Goal: Task Accomplishment & Management: Complete application form

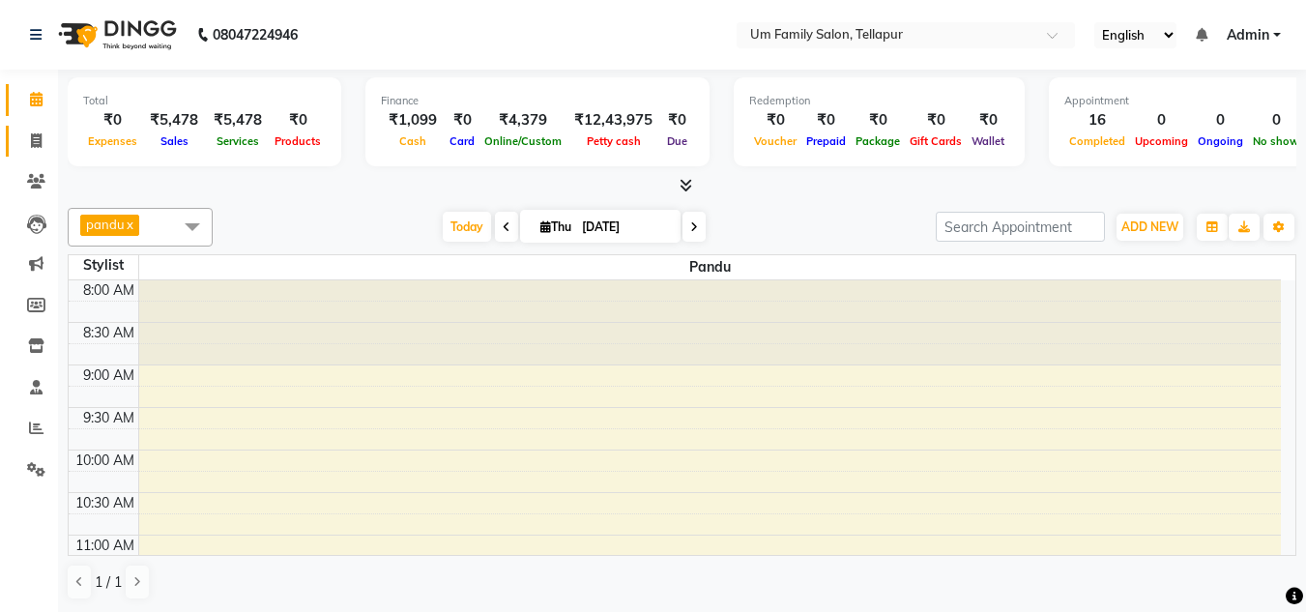
click at [35, 129] on link "Invoice" at bounding box center [29, 142] width 46 height 32
select select "service"
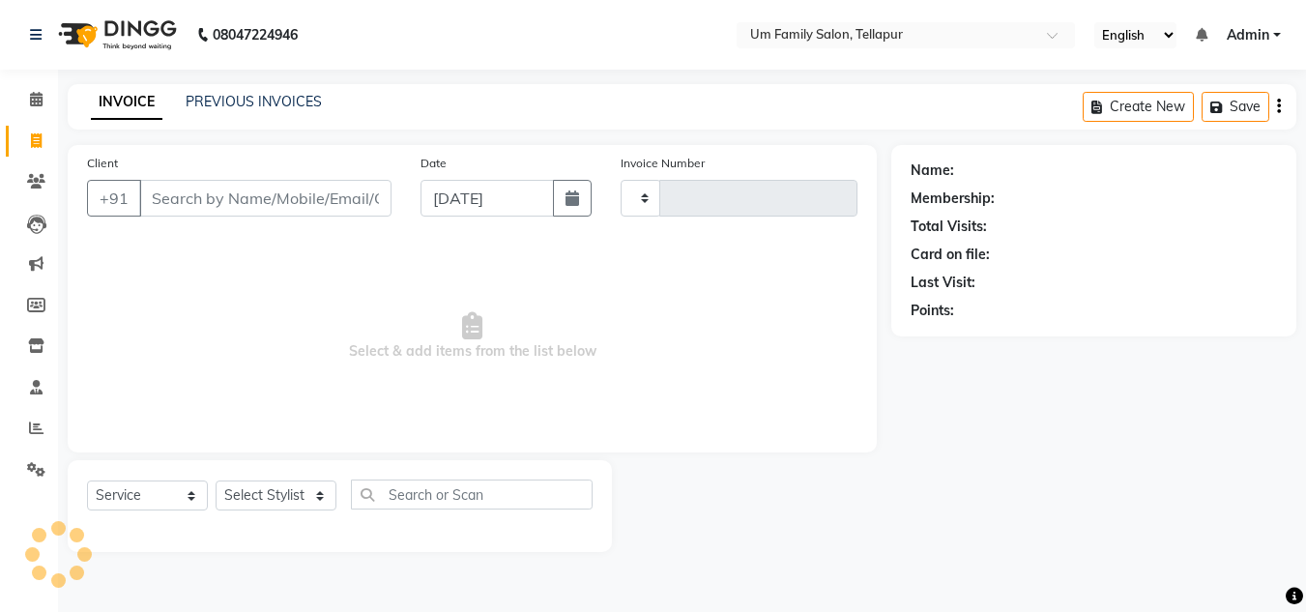
type input "6883"
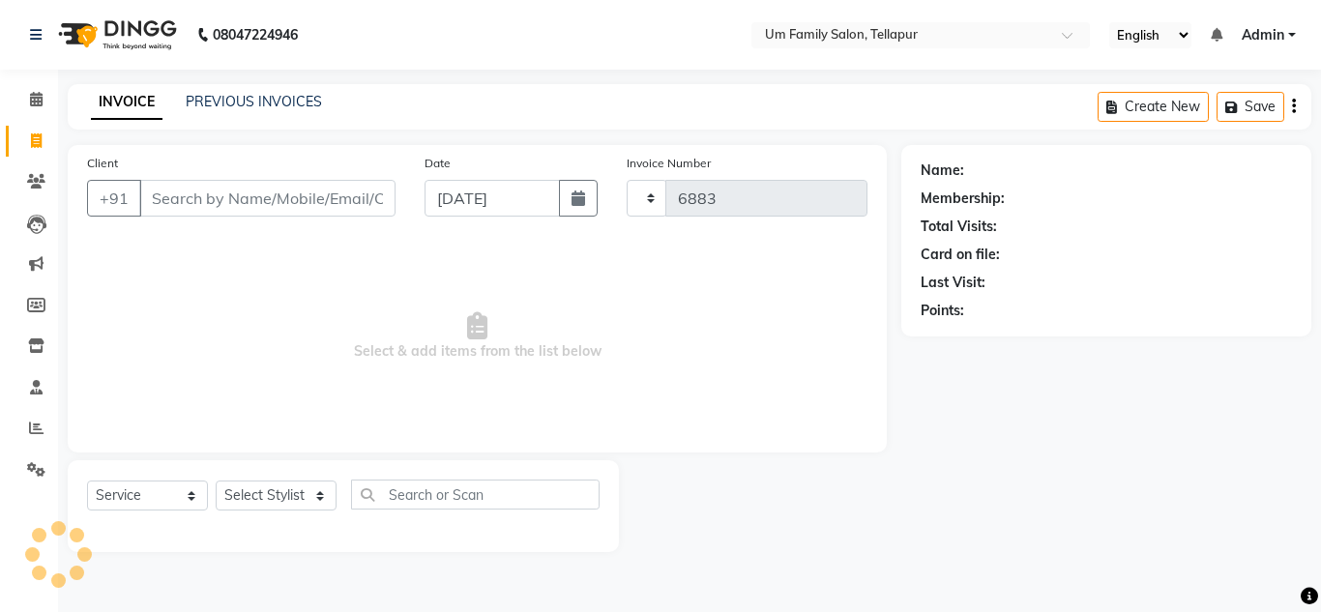
select select "5102"
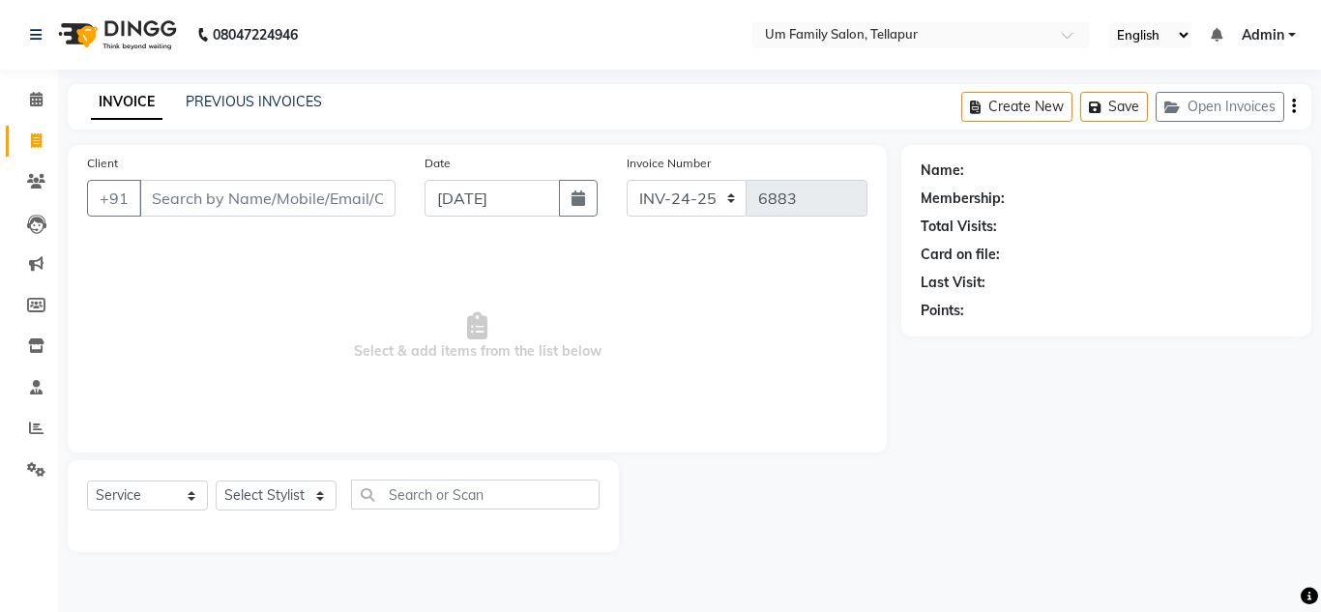
click at [177, 198] on input "Client" at bounding box center [267, 198] width 256 height 37
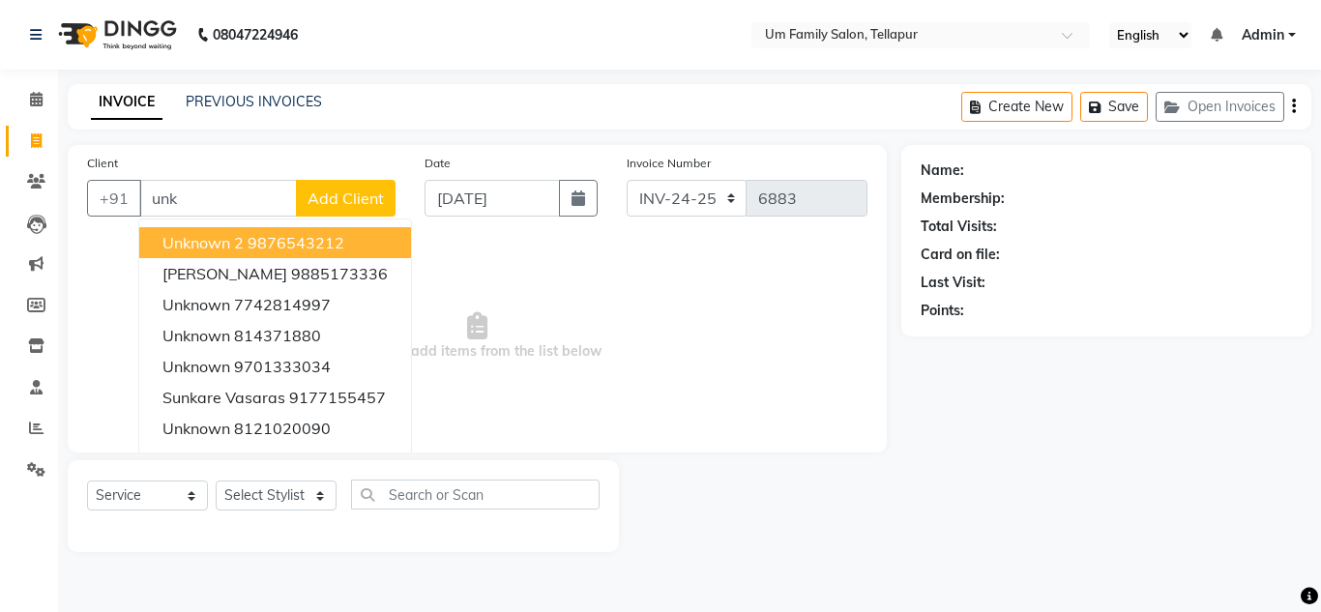
click at [250, 238] on ngb-highlight "9876543212" at bounding box center [295, 242] width 97 height 19
type input "9876543212"
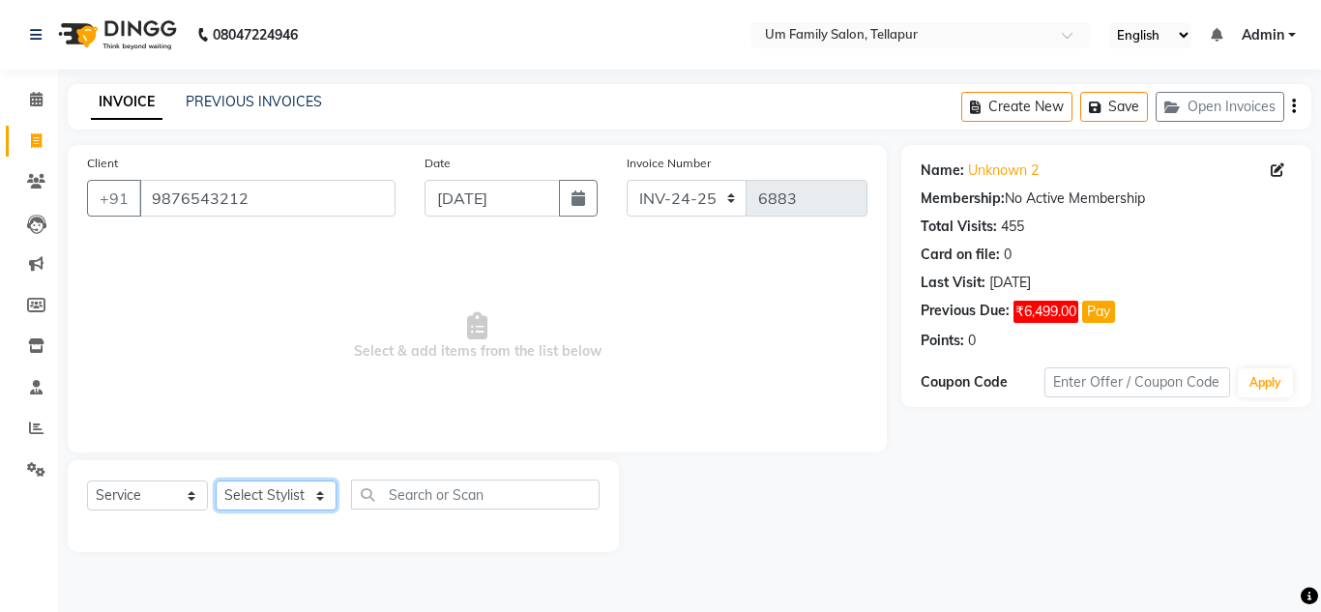
click at [258, 496] on select "Select Stylist Akash K. SAI pandu [PERSON_NAME]" at bounding box center [276, 495] width 121 height 30
select select "53917"
click at [216, 480] on select "Select Stylist Akash K. SAI pandu [PERSON_NAME]" at bounding box center [276, 495] width 121 height 30
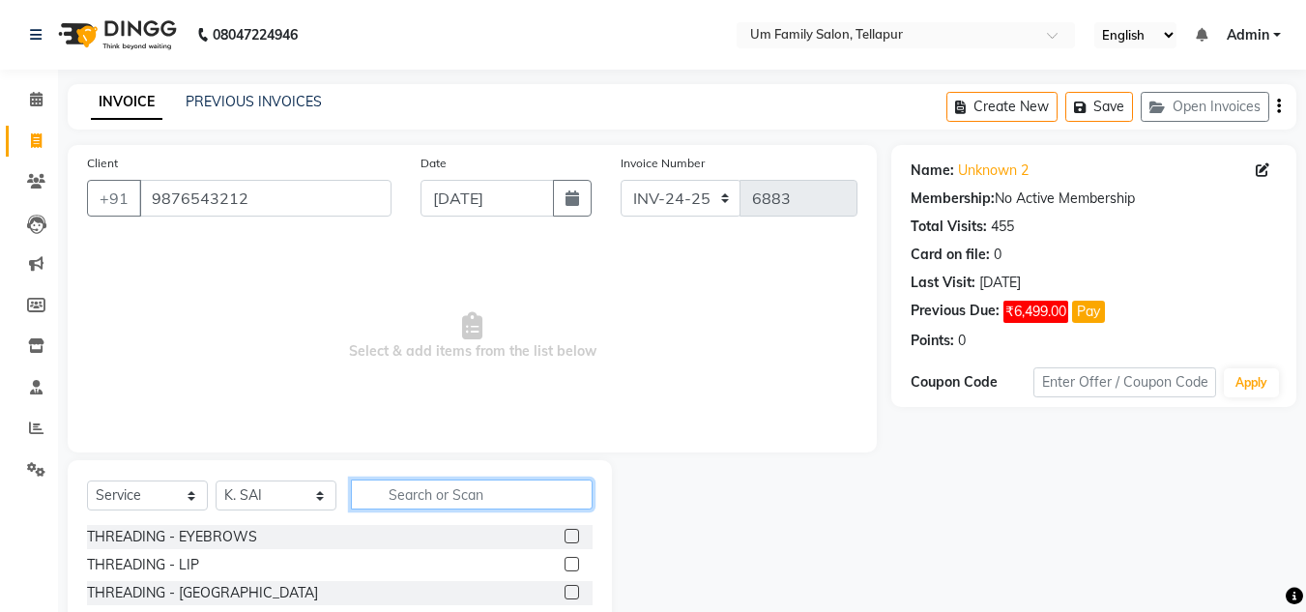
click at [389, 492] on input "text" at bounding box center [472, 494] width 242 height 30
type input "de-ta"
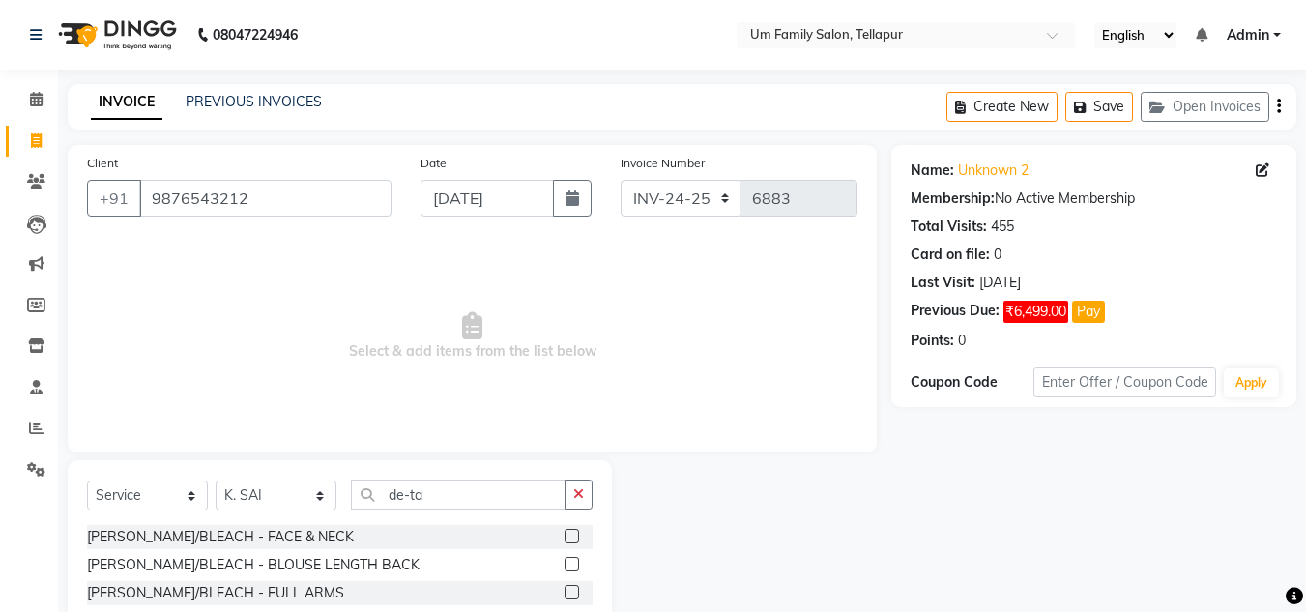
click at [565, 534] on label at bounding box center [572, 536] width 15 height 15
click at [565, 534] on input "checkbox" at bounding box center [571, 537] width 13 height 13
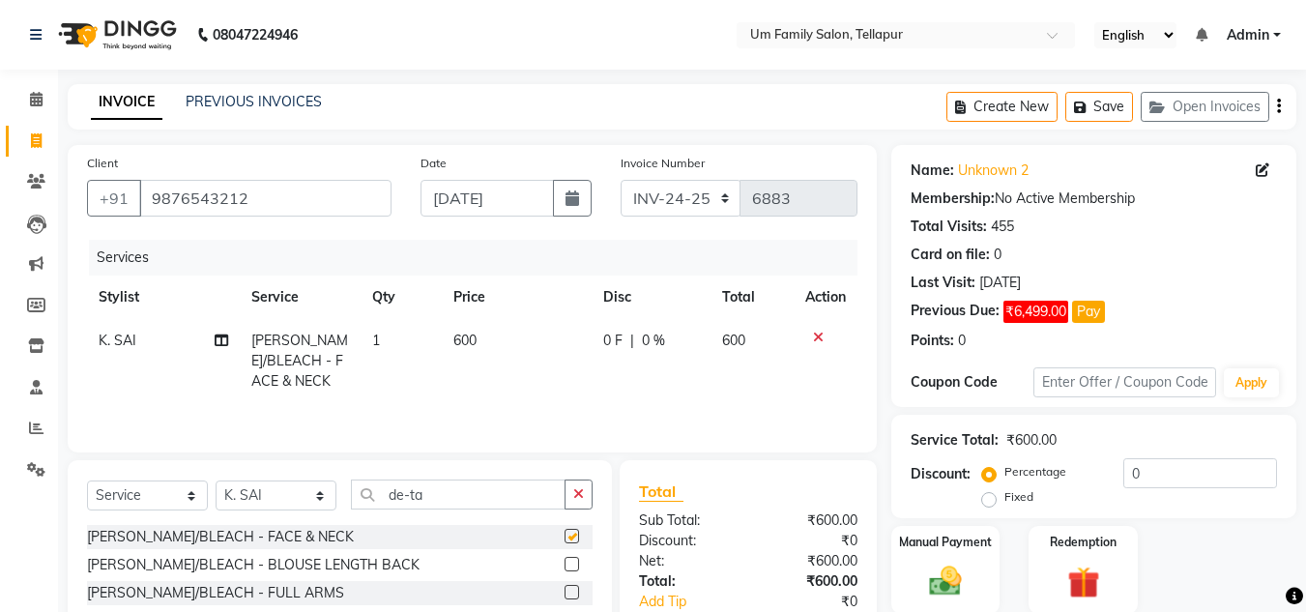
checkbox input "false"
click at [954, 577] on img at bounding box center [945, 581] width 54 height 39
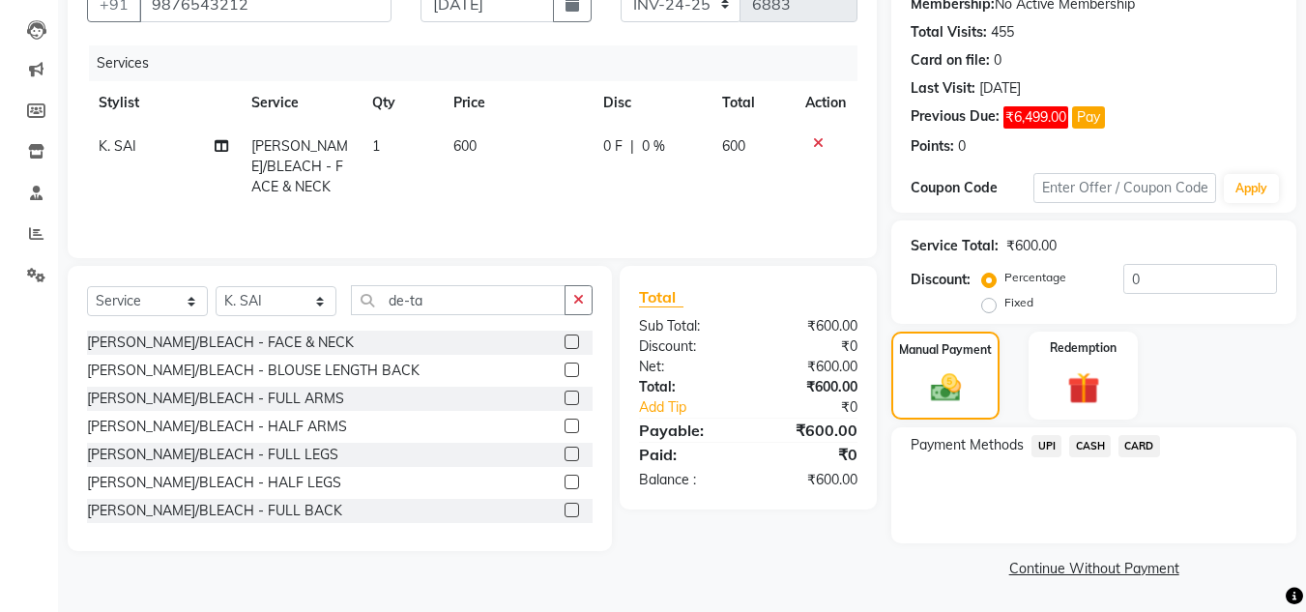
click at [1042, 444] on span "UPI" at bounding box center [1046, 446] width 30 height 22
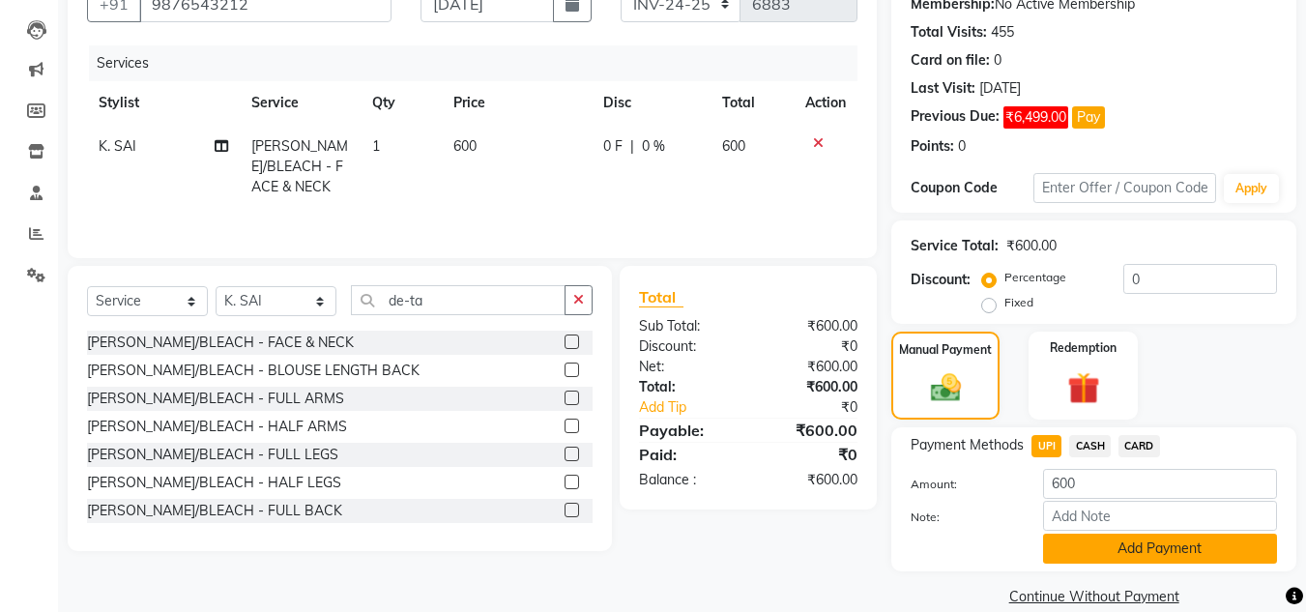
click at [1132, 552] on button "Add Payment" at bounding box center [1160, 549] width 234 height 30
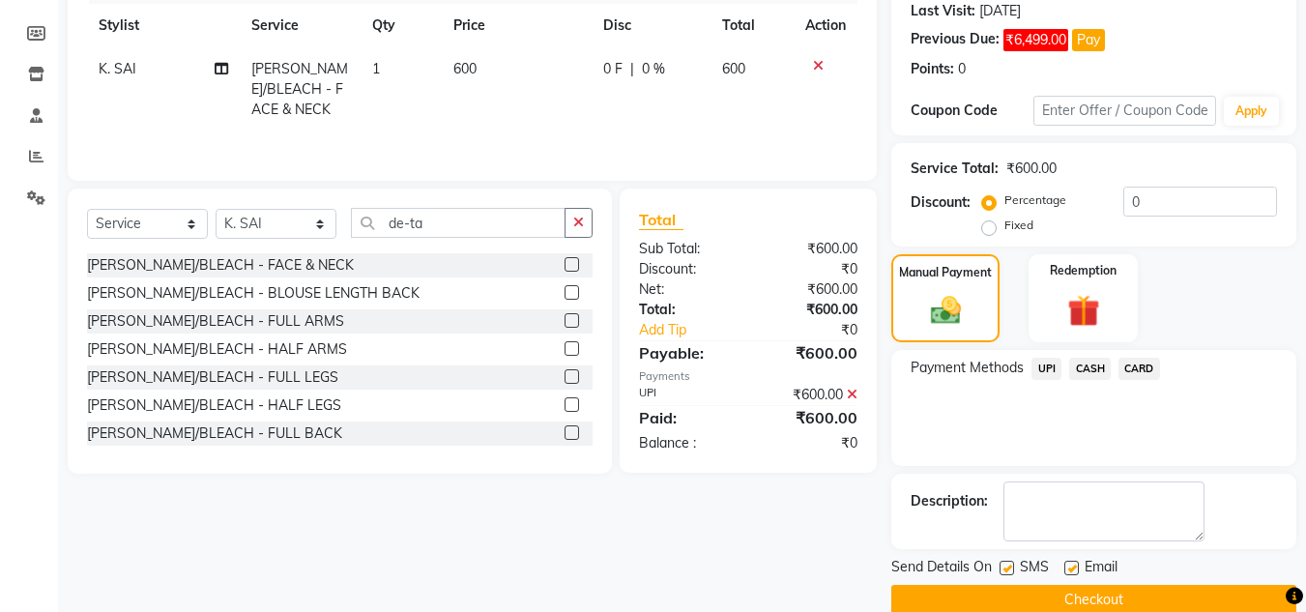
scroll to position [304, 0]
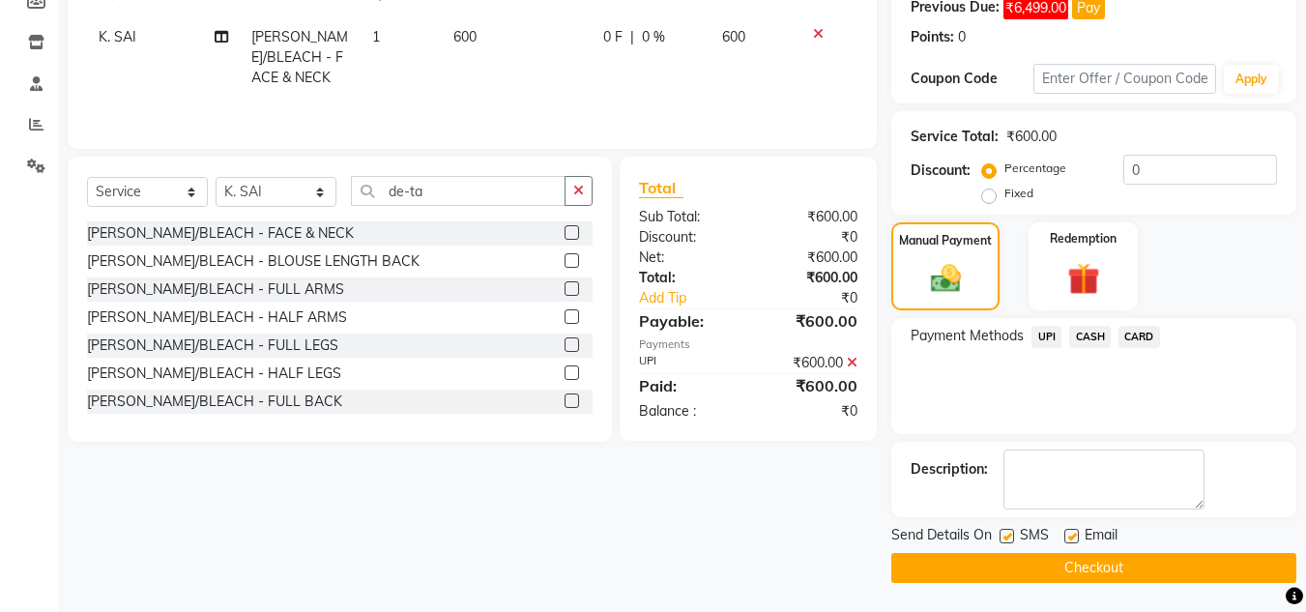
drag, startPoint x: 1116, startPoint y: 563, endPoint x: 887, endPoint y: 531, distance: 230.4
click at [887, 531] on div "Client [PHONE_NUMBER] Date [DATE] Invoice Number INV-24-25 V/2025 V/[PHONE_NUMB…" at bounding box center [682, 211] width 1258 height 741
click at [936, 579] on button "Checkout" at bounding box center [1093, 568] width 405 height 30
